Goal: Information Seeking & Learning: Learn about a topic

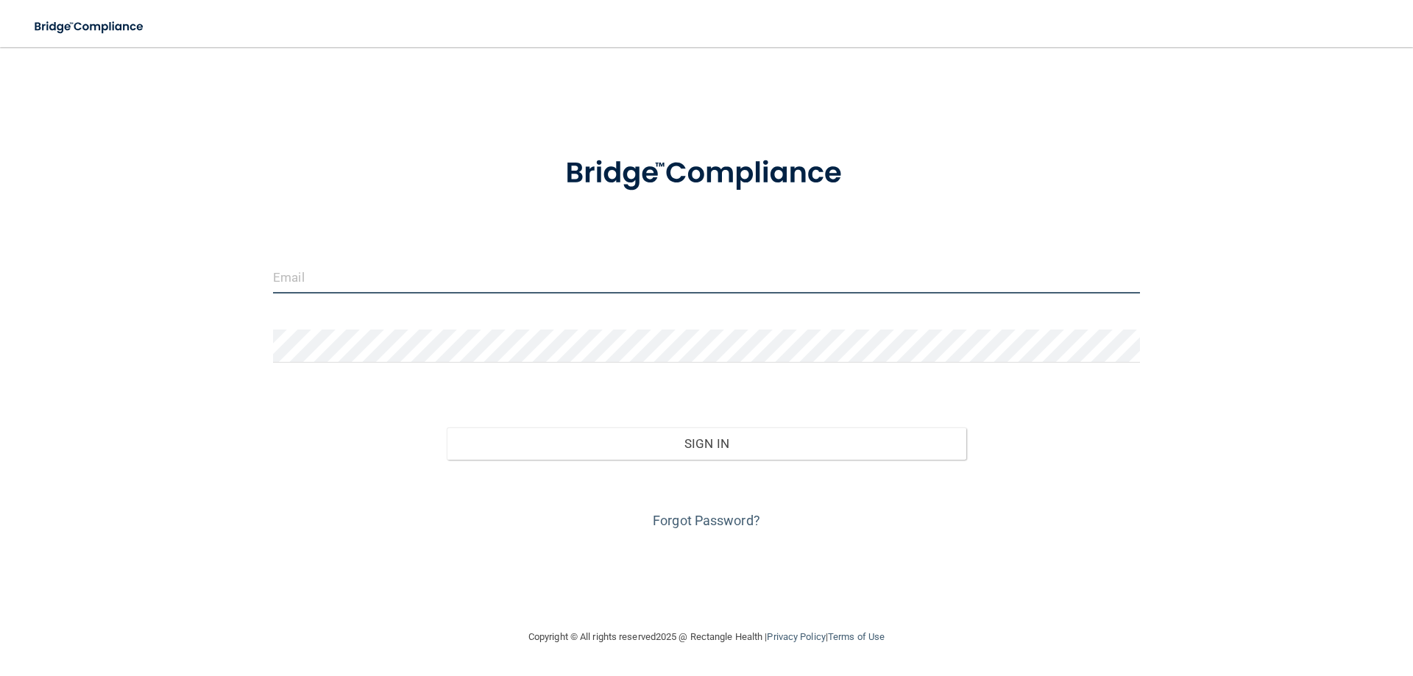
click at [322, 277] on input "email" at bounding box center [706, 276] width 867 height 33
type input "[EMAIL_ADDRESS][DOMAIN_NAME]"
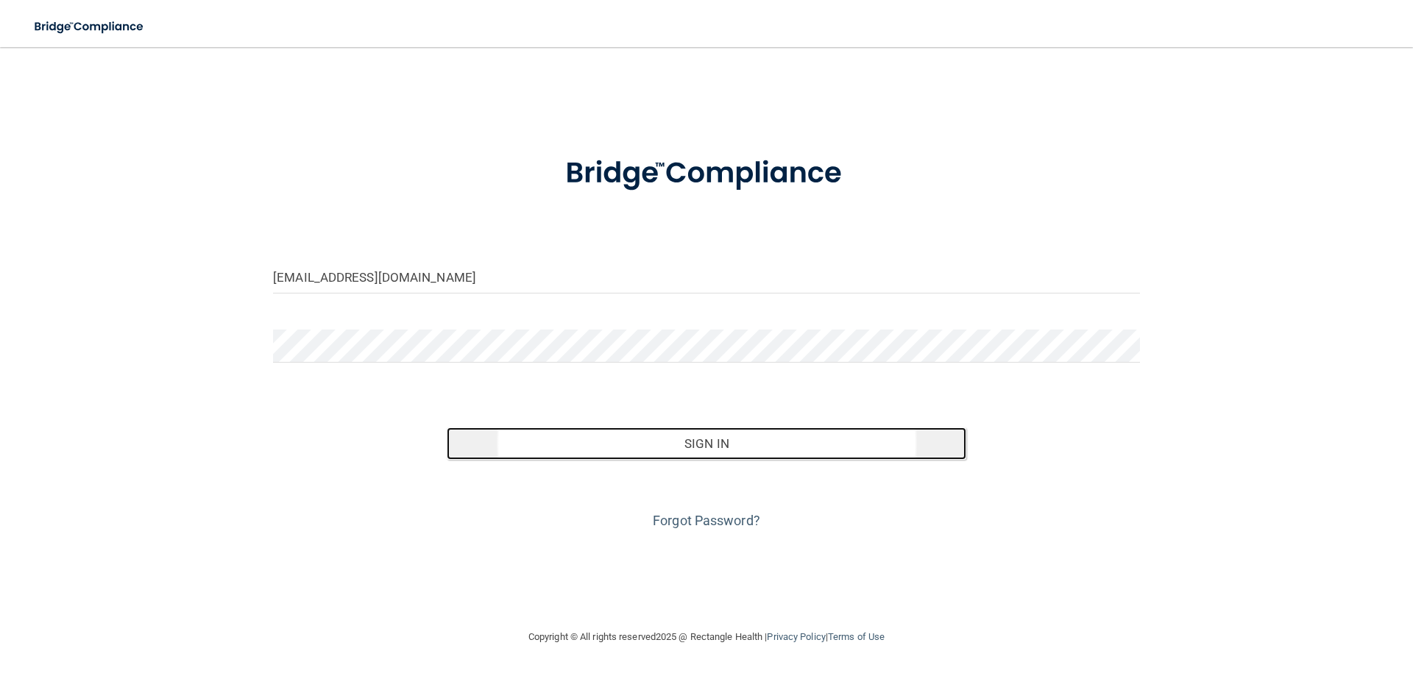
click at [611, 450] on button "Sign In" at bounding box center [707, 443] width 520 height 32
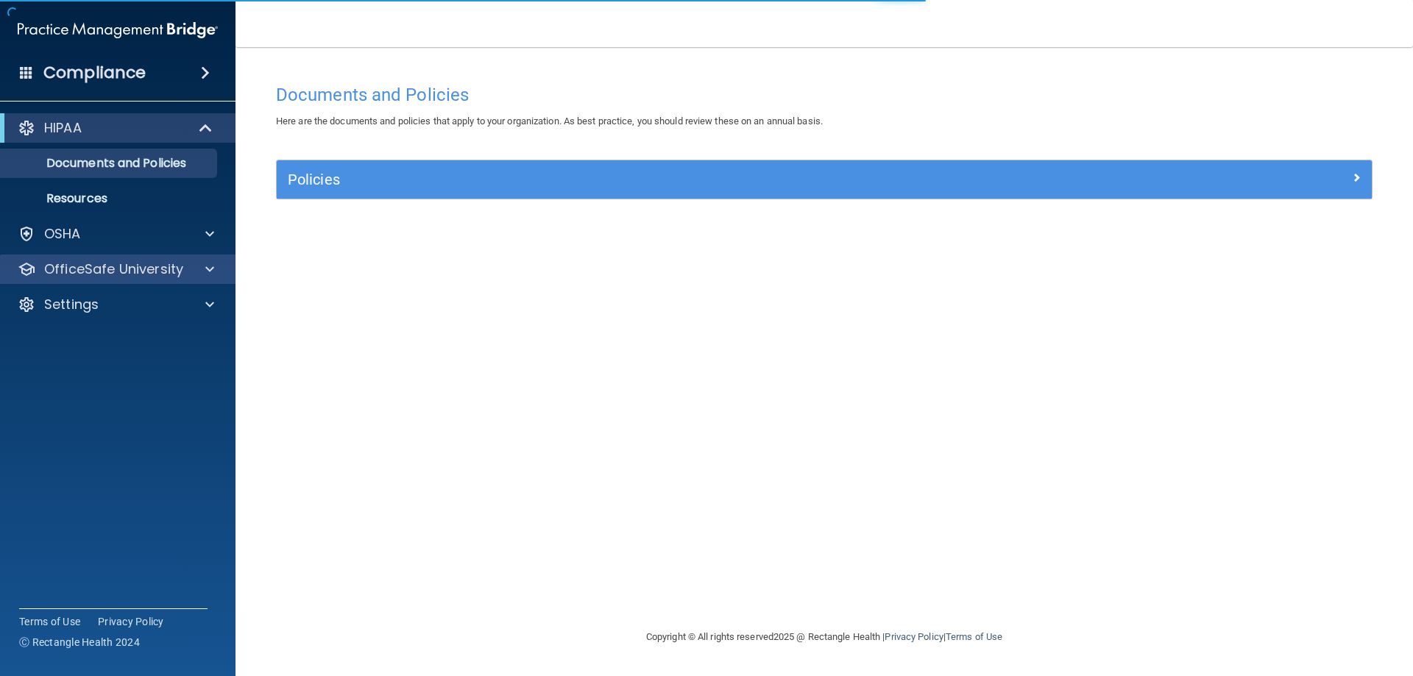
click at [93, 278] on div "OfficeSafe University" at bounding box center [118, 269] width 236 height 29
click at [209, 266] on span at bounding box center [209, 269] width 9 height 18
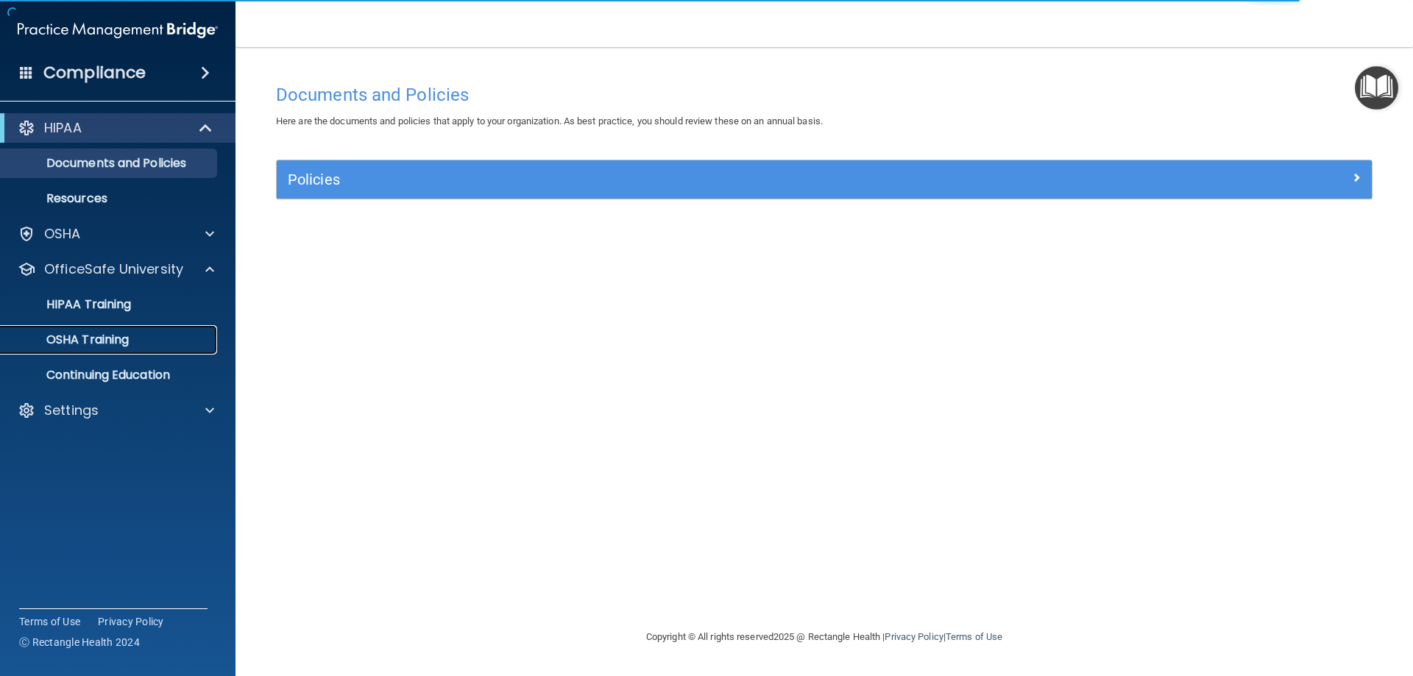
click at [137, 340] on div "OSHA Training" at bounding box center [110, 340] width 201 height 15
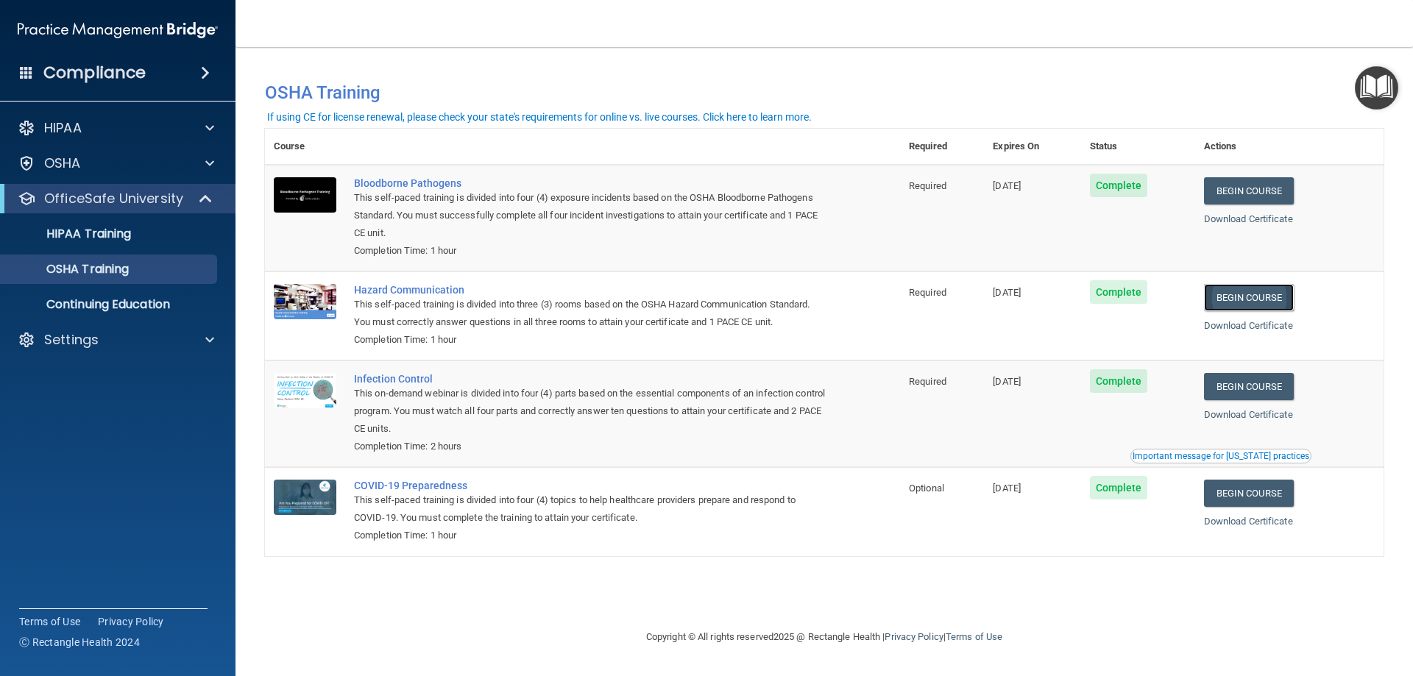
click at [1241, 302] on link "Begin Course" at bounding box center [1249, 297] width 90 height 27
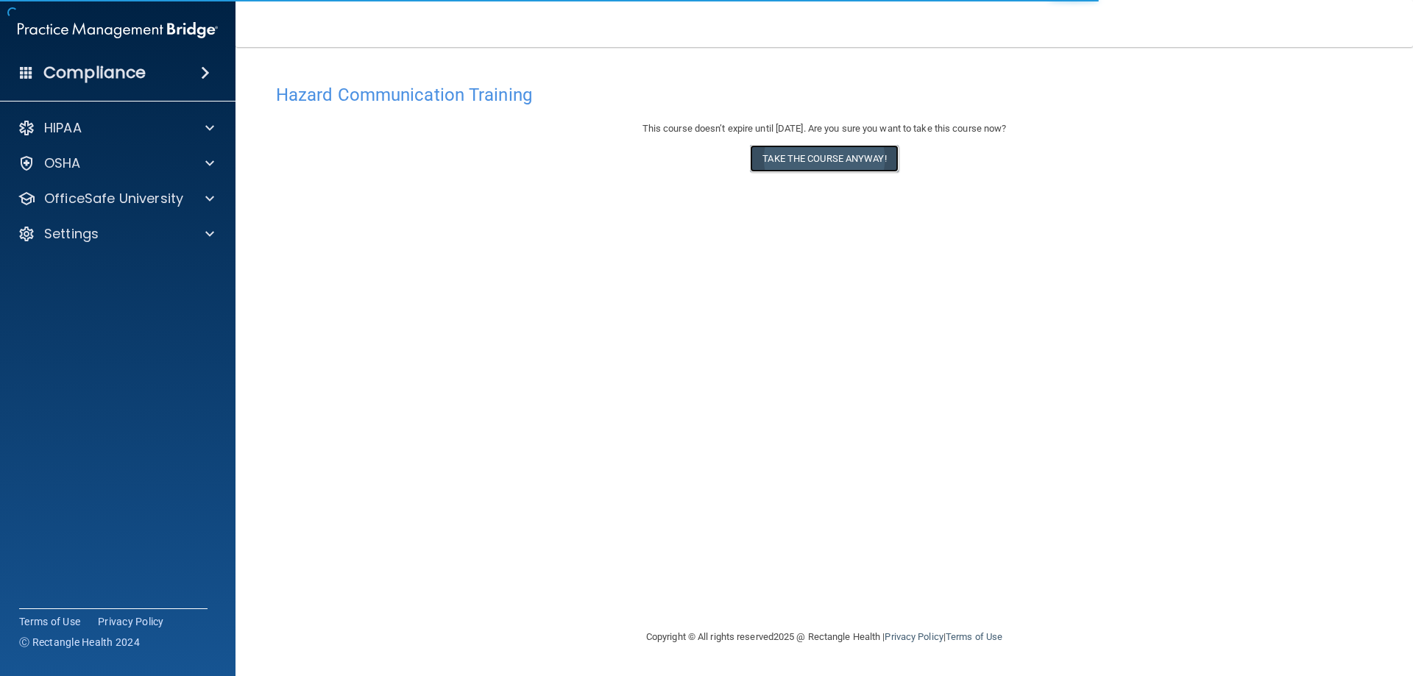
click at [840, 159] on button "Take the course anyway!" at bounding box center [824, 158] width 148 height 27
